Goal: Go to known website: Access a specific website the user already knows

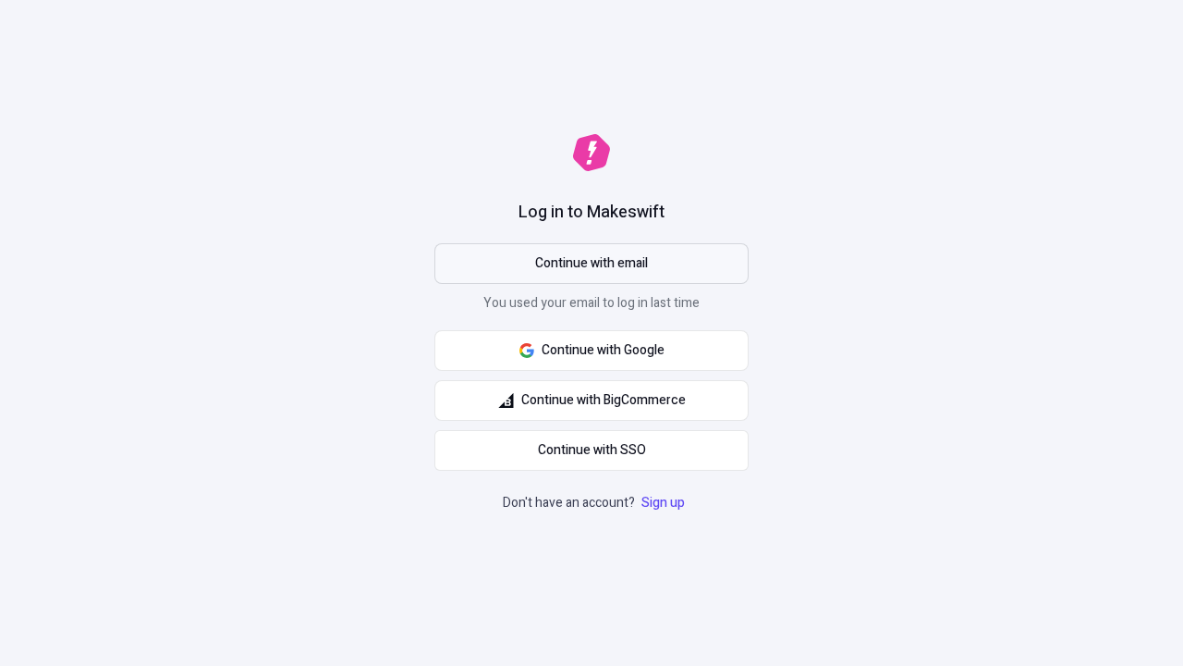
click at [592, 263] on span "Continue with email" at bounding box center [591, 263] width 113 height 20
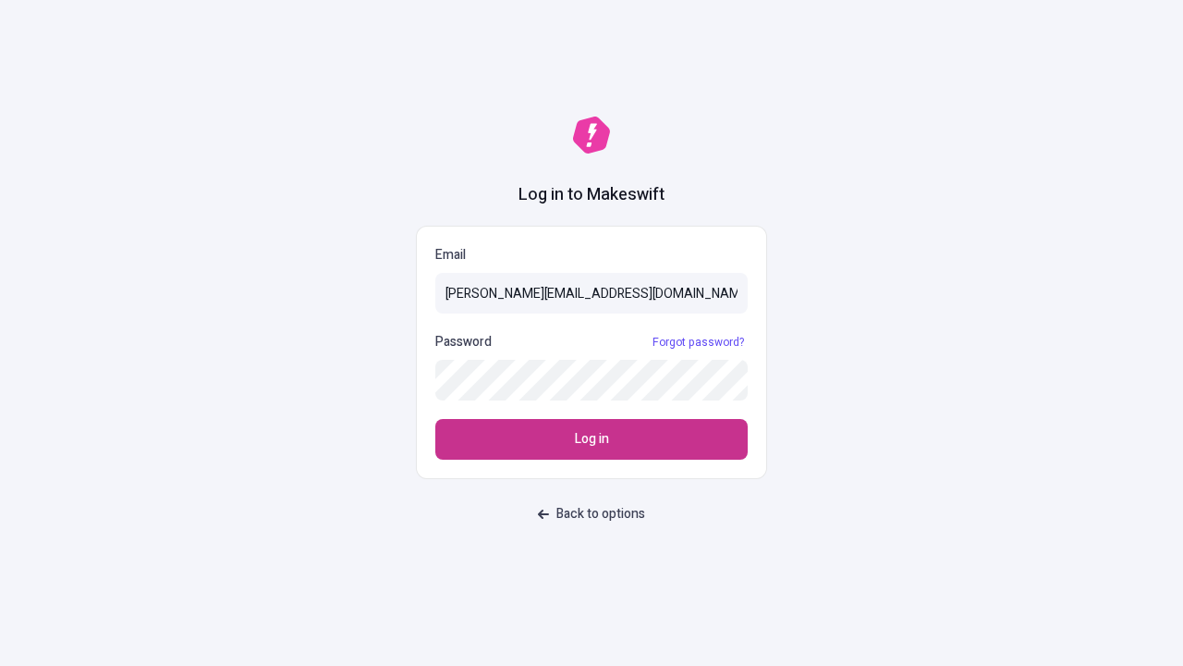
click at [592, 439] on span "Log in" at bounding box center [592, 439] width 34 height 20
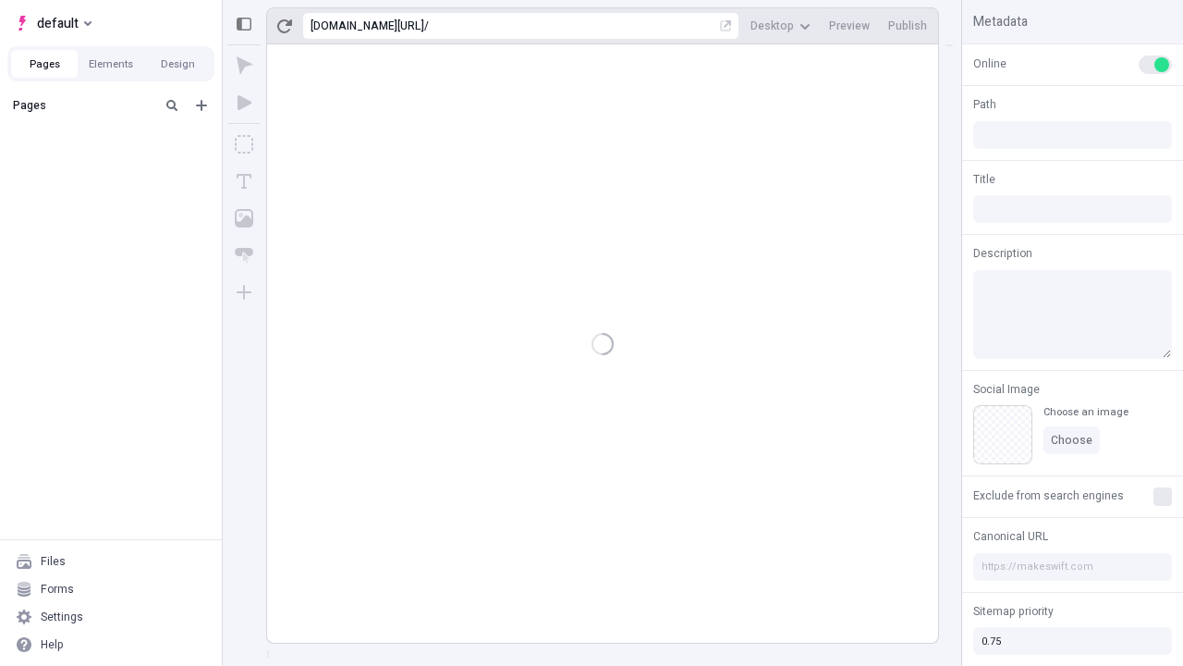
type input "/deep-link-temporibus"
